Goal: Check status: Check status

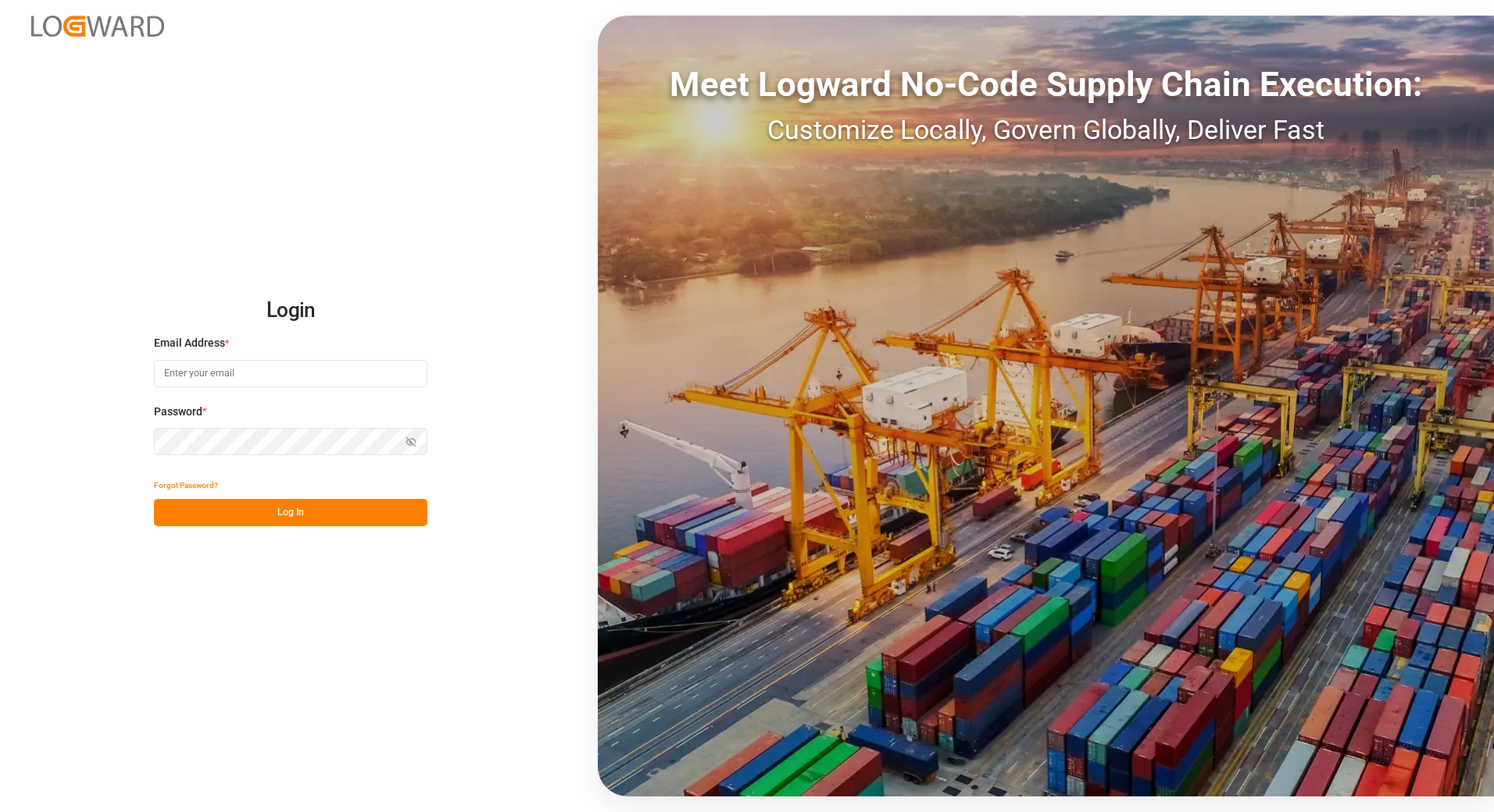
type input "franziska.ciezki@melitta.de"
click at [302, 516] on button "Log In" at bounding box center [290, 513] width 274 height 28
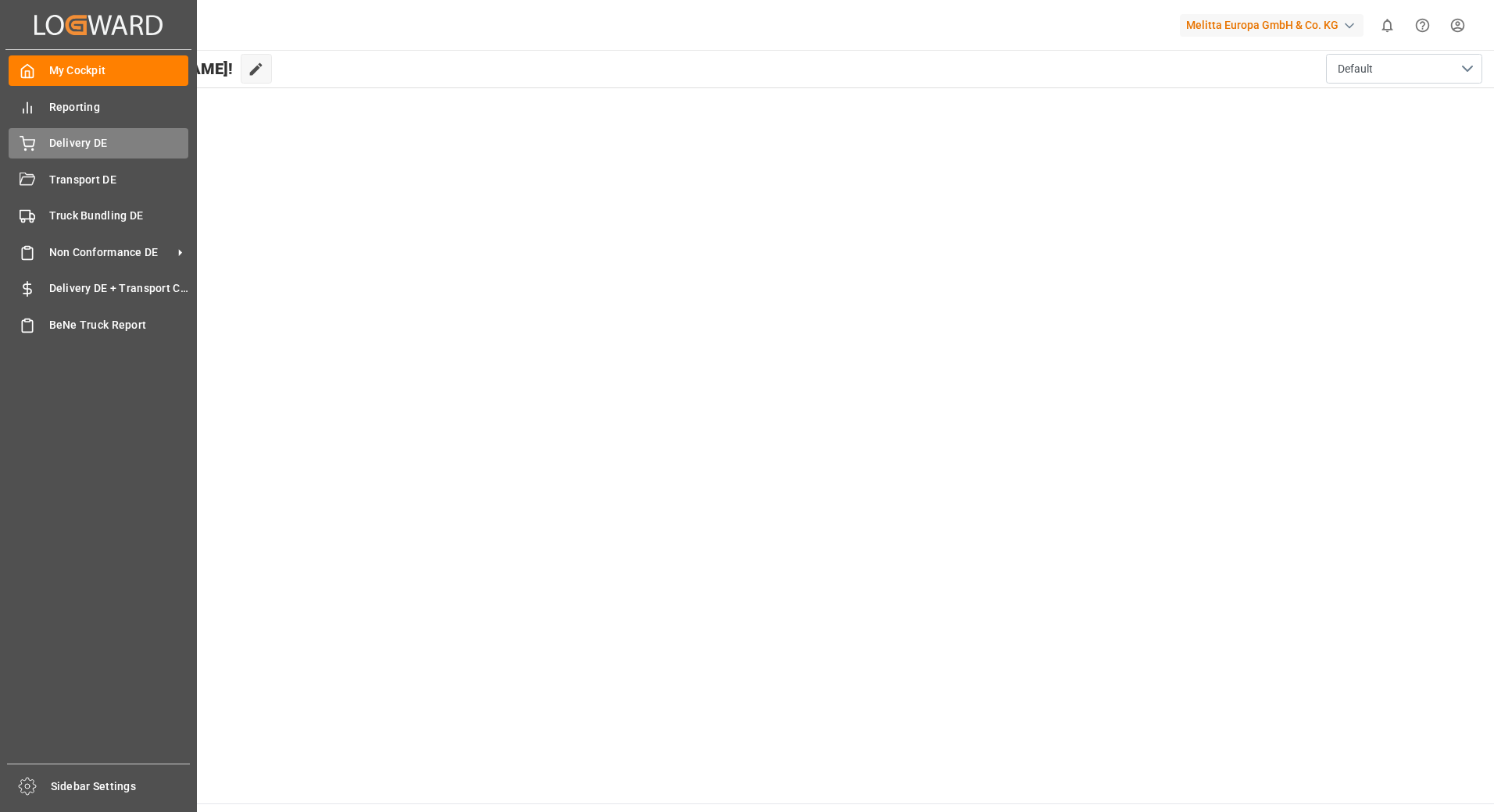
click at [24, 138] on icon at bounding box center [27, 141] width 14 height 11
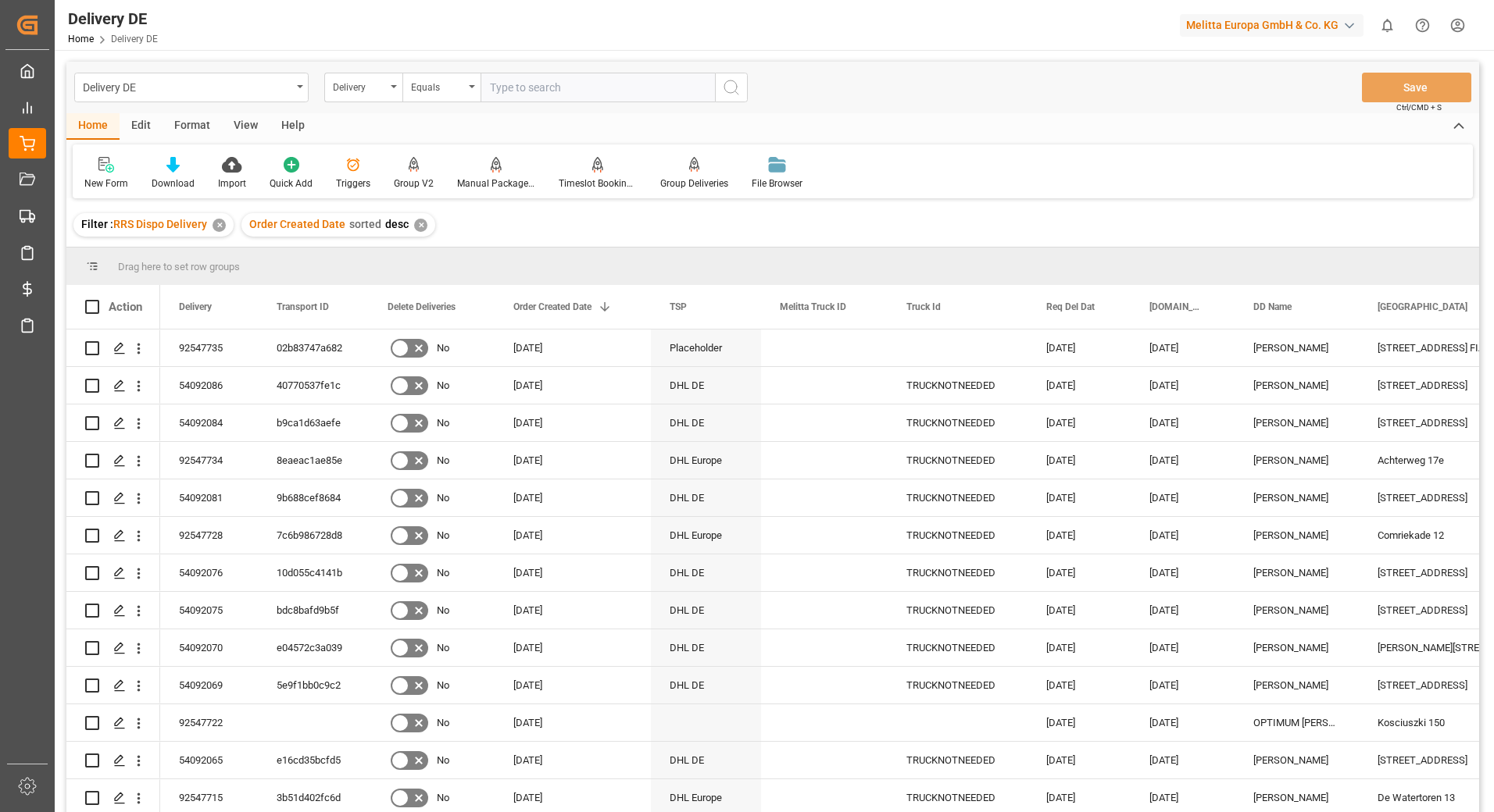
click at [218, 222] on div "✕" at bounding box center [219, 225] width 13 height 13
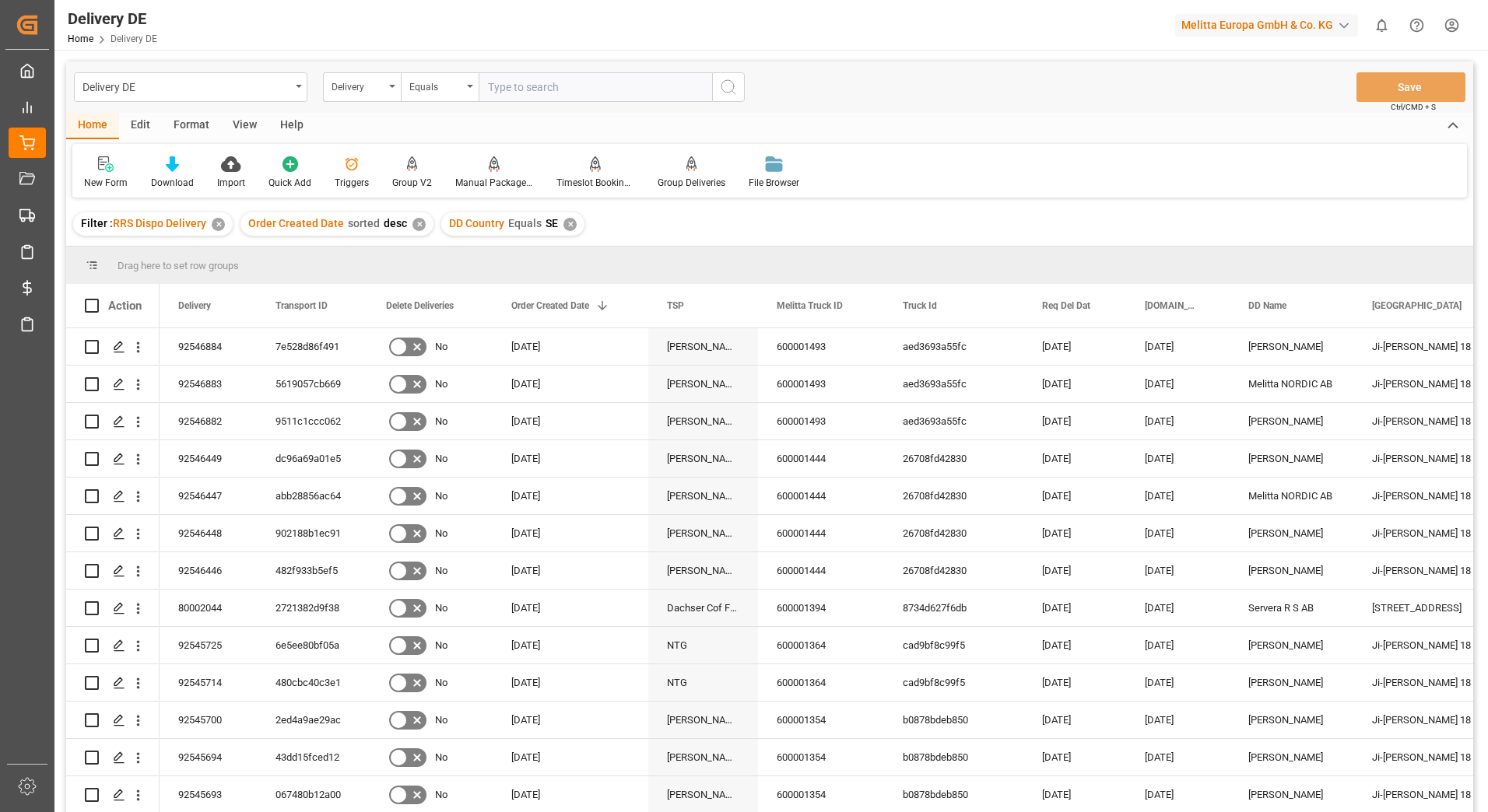
click at [219, 225] on div "✕" at bounding box center [218, 224] width 13 height 13
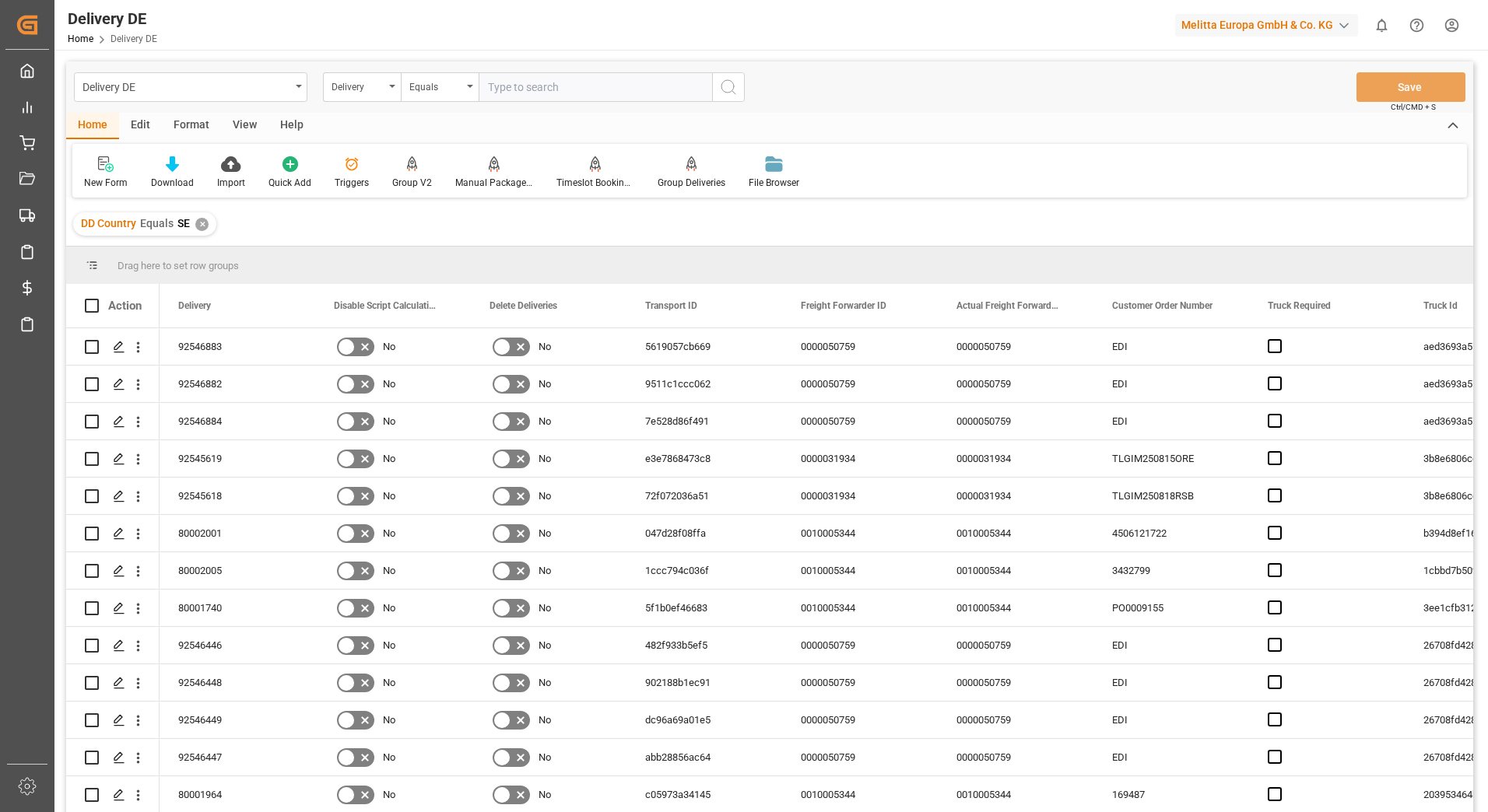
click at [546, 92] on input "text" at bounding box center [596, 87] width 234 height 30
type input "92547735"
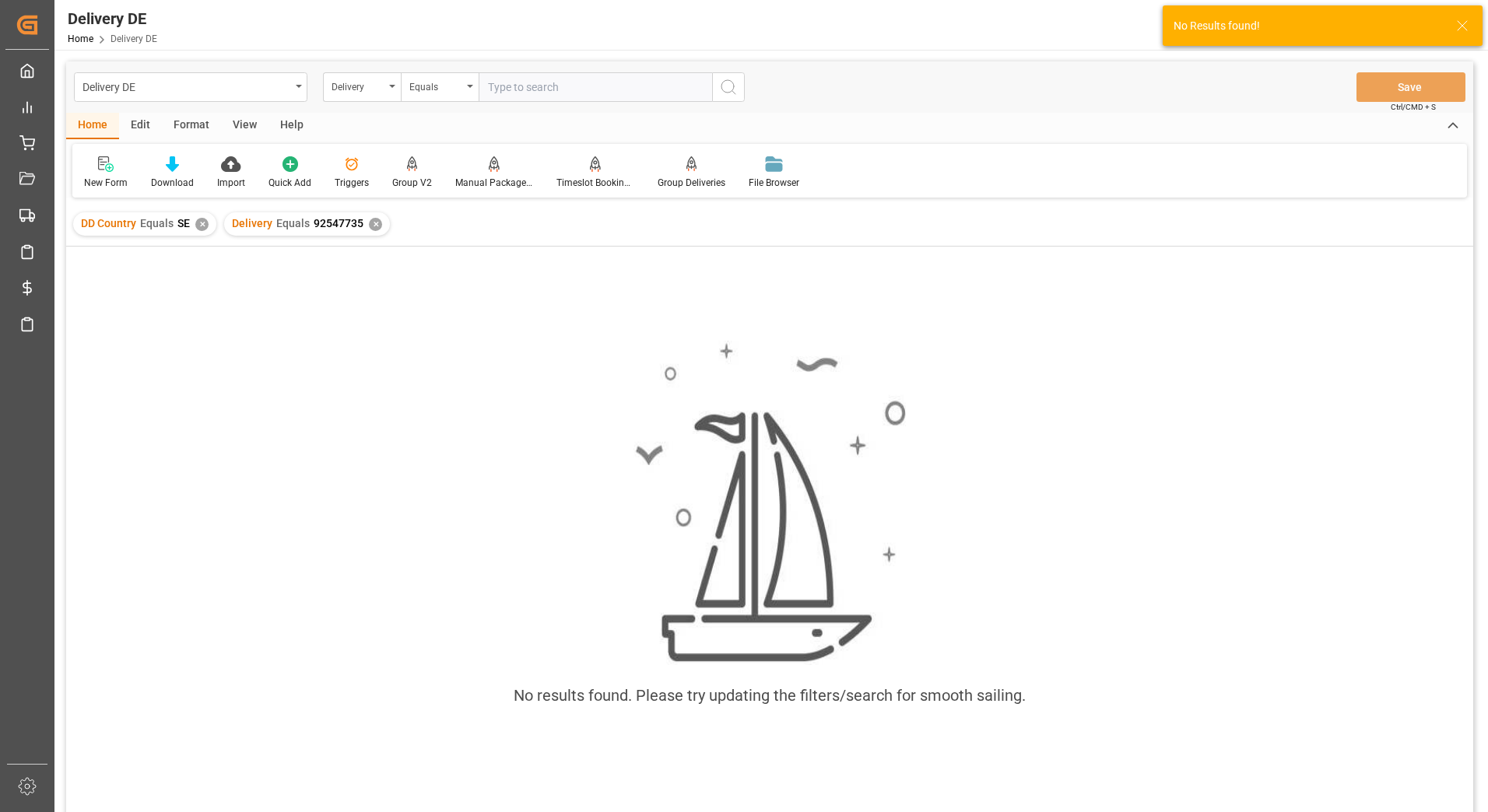
click at [203, 228] on div "✕" at bounding box center [201, 224] width 13 height 13
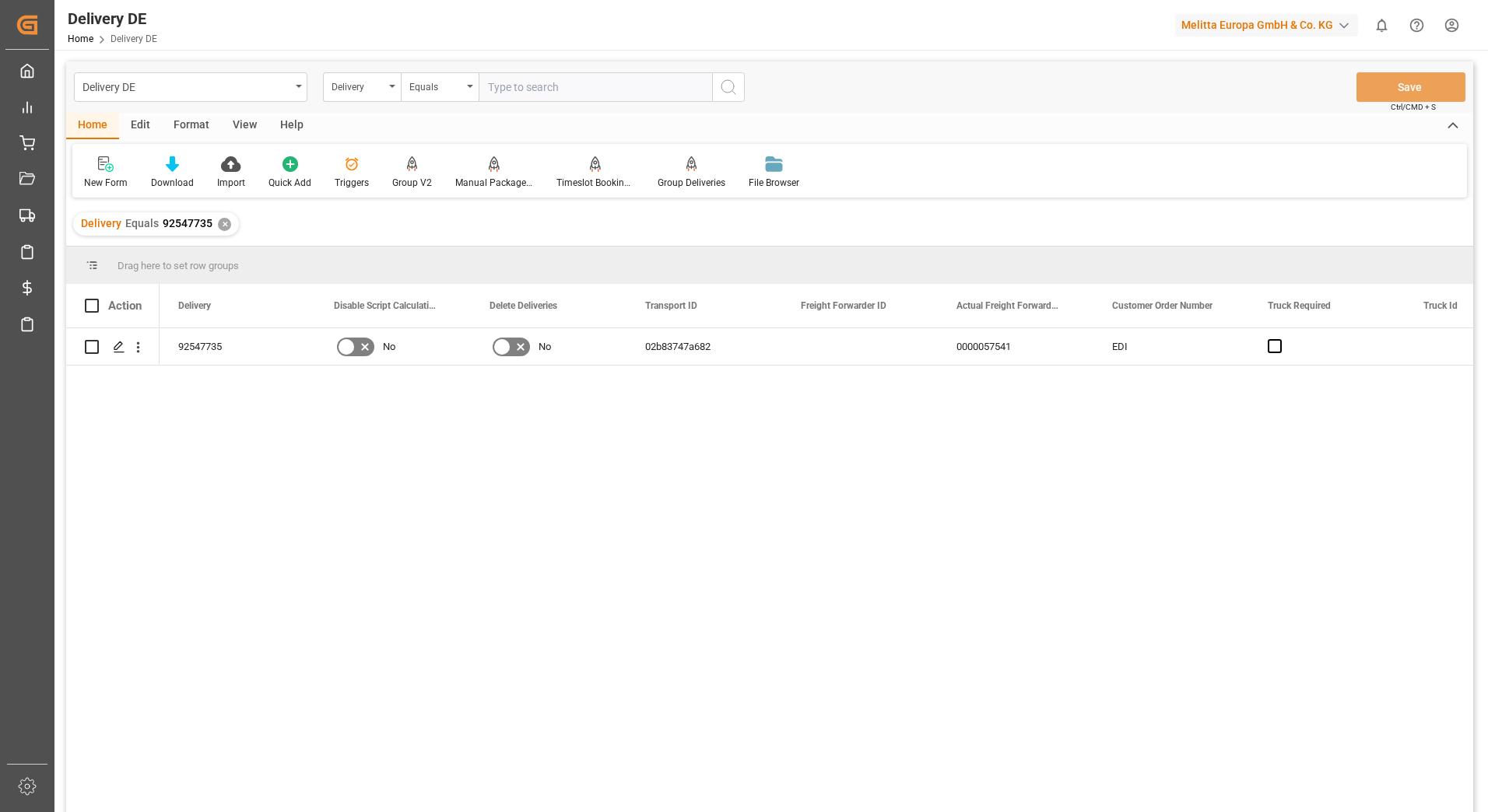
click at [219, 225] on div "✕" at bounding box center [224, 224] width 13 height 13
